Goal: Task Accomplishment & Management: Complete application form

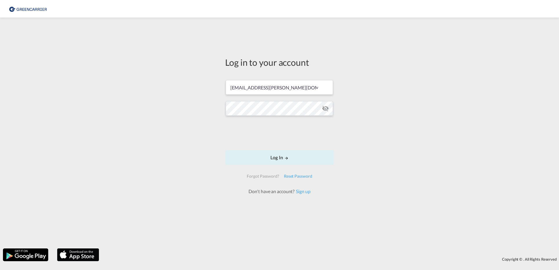
drag, startPoint x: 430, startPoint y: 94, endPoint x: 431, endPoint y: 86, distance: 8.3
click at [431, 94] on div "Log in to your account hanan.tesfai@greencarrier.com Email field is required Pa…" at bounding box center [279, 132] width 559 height 225
click at [248, 158] on button "Log In" at bounding box center [279, 157] width 109 height 15
drag, startPoint x: 302, startPoint y: 84, endPoint x: 302, endPoint y: 90, distance: 5.8
click at [302, 84] on input "hanan.tesfai@greencarrier.com" at bounding box center [279, 84] width 107 height 15
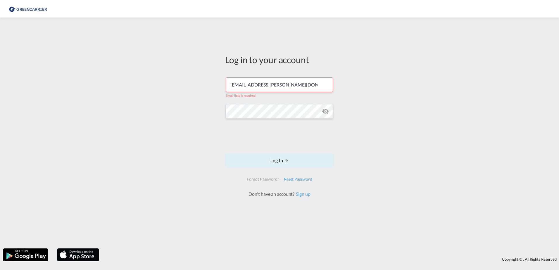
click at [304, 87] on input "hanan.tesfai@greencarrier.com" at bounding box center [279, 84] width 107 height 15
click at [263, 162] on button "Log In" at bounding box center [279, 160] width 109 height 15
click at [326, 113] on md-icon "icon-eye-off" at bounding box center [325, 111] width 7 height 7
click at [295, 85] on input "hanan.tesfai@greencarrier.com" at bounding box center [279, 84] width 107 height 15
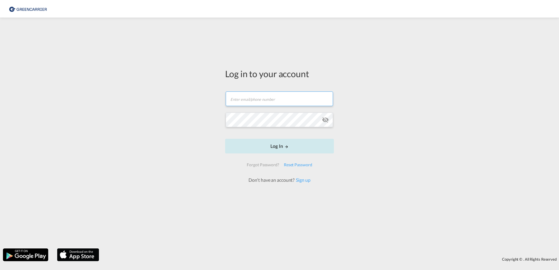
type input "[EMAIL_ADDRESS][PERSON_NAME][DOMAIN_NAME]"
click at [280, 151] on button "Log In" at bounding box center [279, 146] width 109 height 15
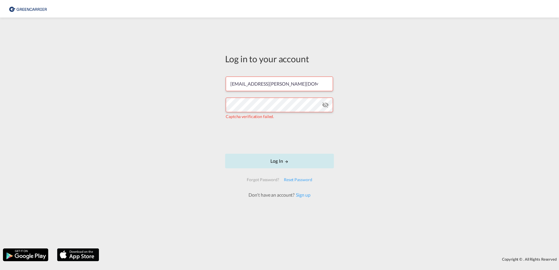
click at [286, 162] on md-icon "LOGIN" at bounding box center [286, 162] width 4 height 4
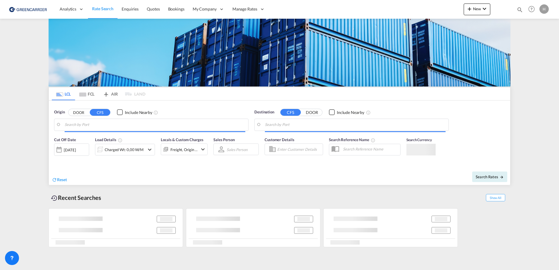
type input "[GEOGRAPHIC_DATA], [GEOGRAPHIC_DATA]"
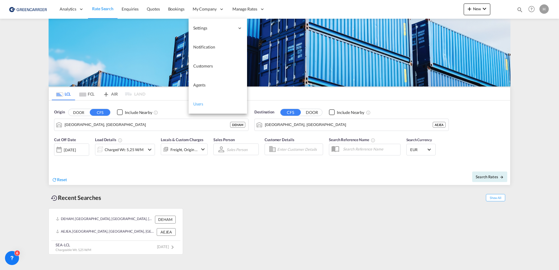
click at [203, 102] on link "Users" at bounding box center [218, 104] width 58 height 19
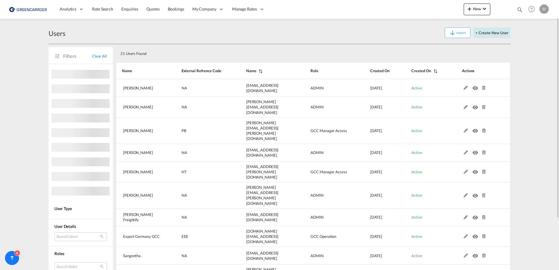
click at [483, 33] on button "+ Create New User" at bounding box center [491, 32] width 37 height 11
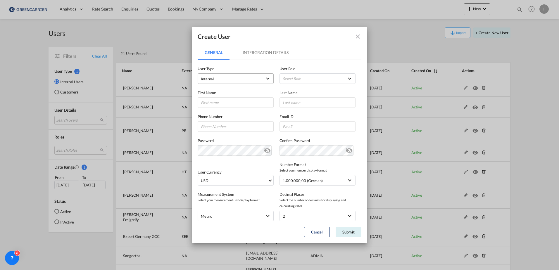
click at [246, 74] on md-select "Internal Internal Customer" at bounding box center [236, 78] width 76 height 11
click at [222, 93] on md-option "Customer" at bounding box center [235, 93] width 77 height 14
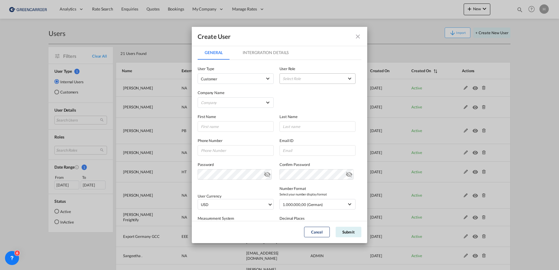
click at [297, 78] on md-select "Select Role BCO GLOBAL GCC Customers FCL USER_DEFINED GCC Customers LCL USER_DE…" at bounding box center [317, 78] width 76 height 11
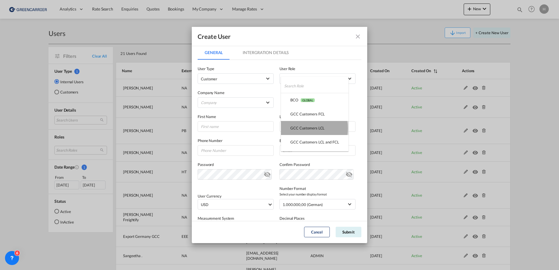
click at [306, 128] on div "GCC Customers LCL USER_DEFINED" at bounding box center [307, 127] width 34 height 5
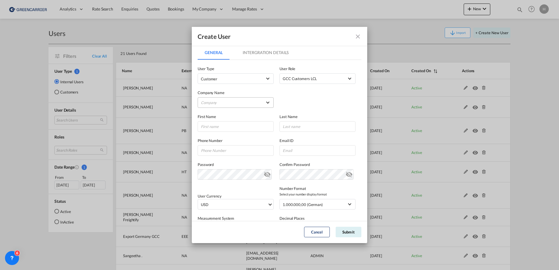
click at [206, 100] on md-select "Company [PERSON_NAME] & Co. GmbH Am Zehnhoff-Söns GmbH International Logistic S…" at bounding box center [236, 102] width 76 height 11
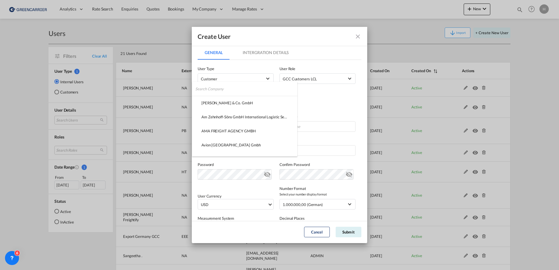
click at [214, 90] on input "search" at bounding box center [246, 89] width 102 height 14
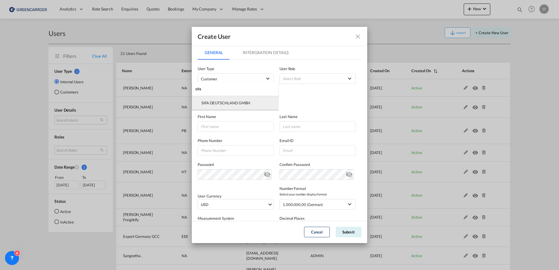
type input "sifa"
click at [211, 103] on div "SIFA DEUTSCHLAND GMBH" at bounding box center [225, 102] width 49 height 5
click at [222, 130] on input "GeneralIntergration Details ..." at bounding box center [236, 126] width 76 height 11
drag, startPoint x: 312, startPoint y: 114, endPoint x: 205, endPoint y: 113, distance: 107.0
click at [311, 114] on label "Last Name" at bounding box center [317, 117] width 76 height 6
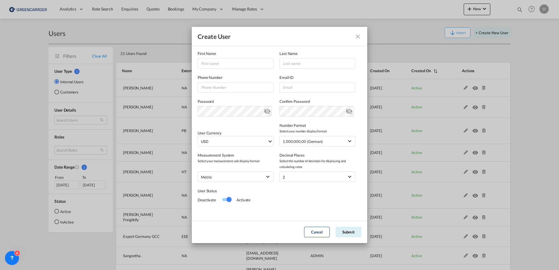
scroll to position [64, 0]
click at [362, 34] on button "GeneralIntergration Details ..." at bounding box center [358, 37] width 12 height 12
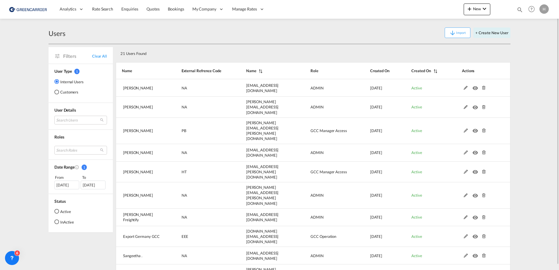
drag, startPoint x: 311, startPoint y: 47, endPoint x: 209, endPoint y: 41, distance: 101.9
click at [304, 47] on div "21 Users Found" at bounding box center [293, 52] width 351 height 12
click at [177, 10] on span "Bookings" at bounding box center [176, 8] width 16 height 5
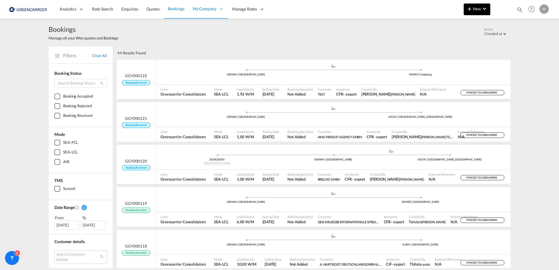
click at [486, 11] on md-icon "icon-chevron-down" at bounding box center [484, 8] width 7 height 7
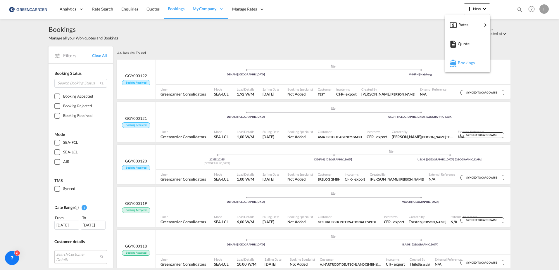
click at [464, 64] on span "Bookings" at bounding box center [461, 63] width 6 height 12
